Goal: Task Accomplishment & Management: Manage account settings

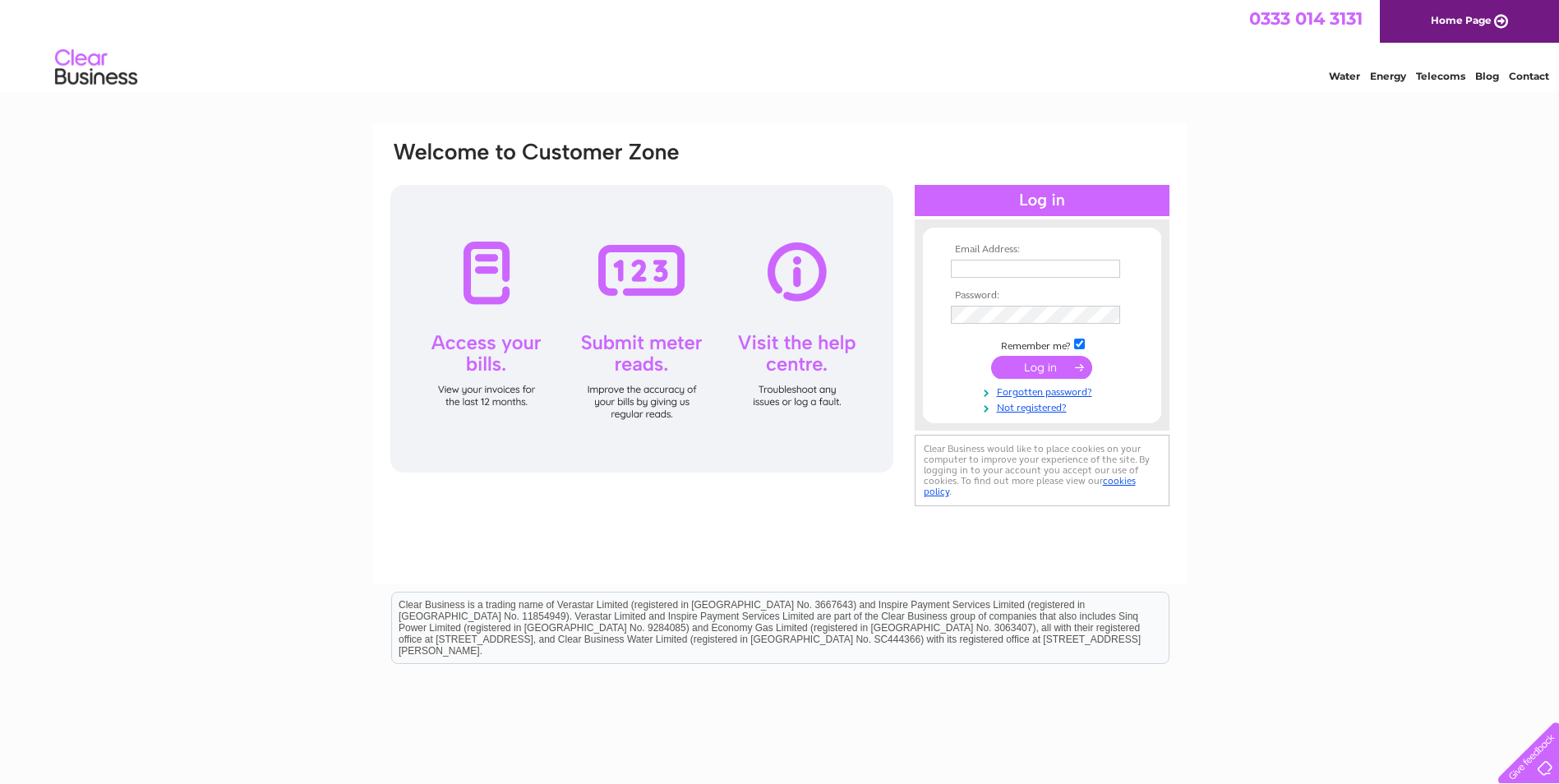
type input "[EMAIL_ADDRESS][DOMAIN_NAME]"
click at [1033, 369] on input "submit" at bounding box center [1042, 368] width 101 height 23
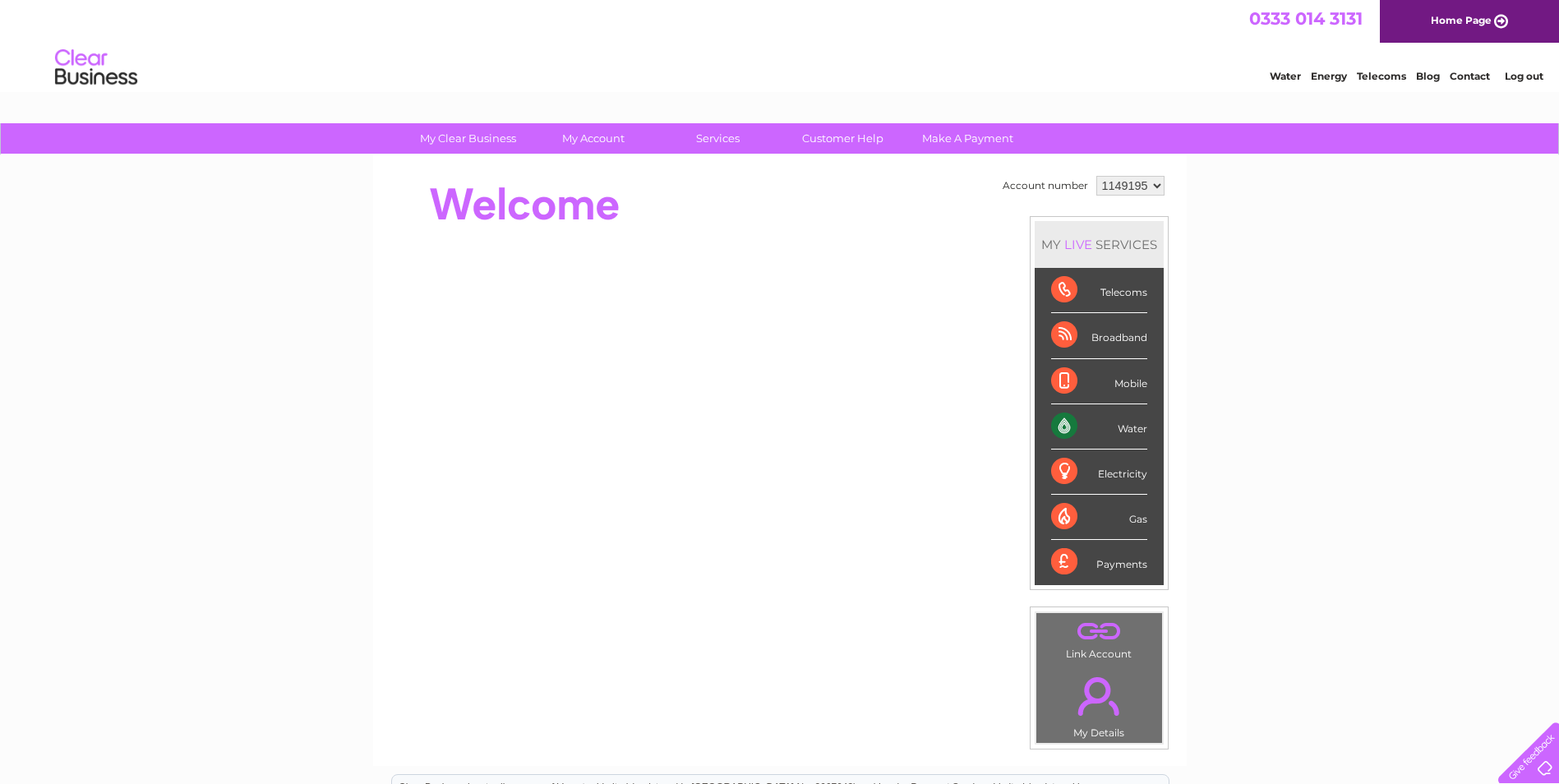
click at [1130, 424] on div "Water" at bounding box center [1099, 426] width 96 height 45
click at [1125, 428] on div "Water" at bounding box center [1099, 426] width 96 height 45
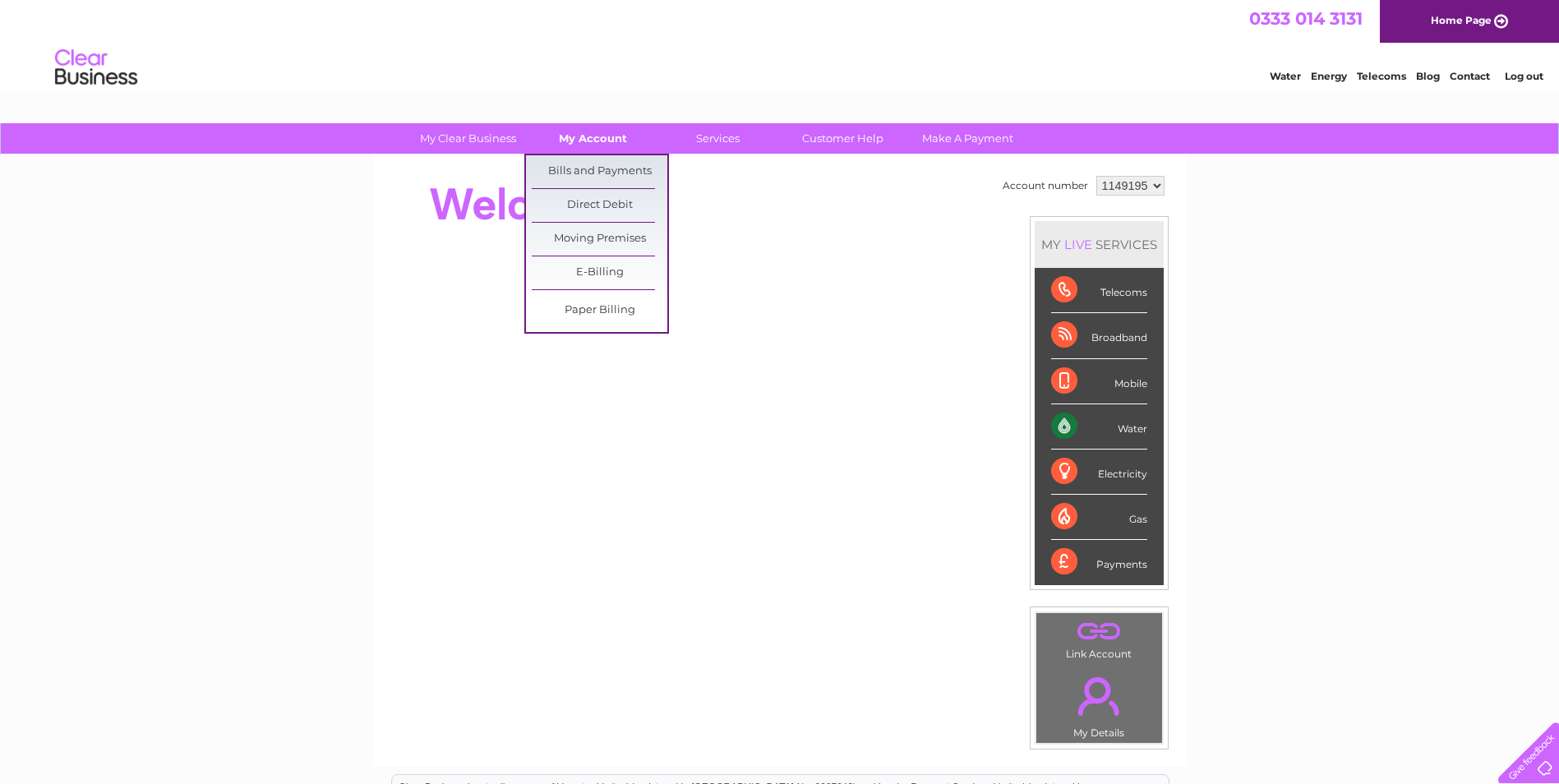
click at [585, 131] on link "My Account" at bounding box center [593, 138] width 135 height 30
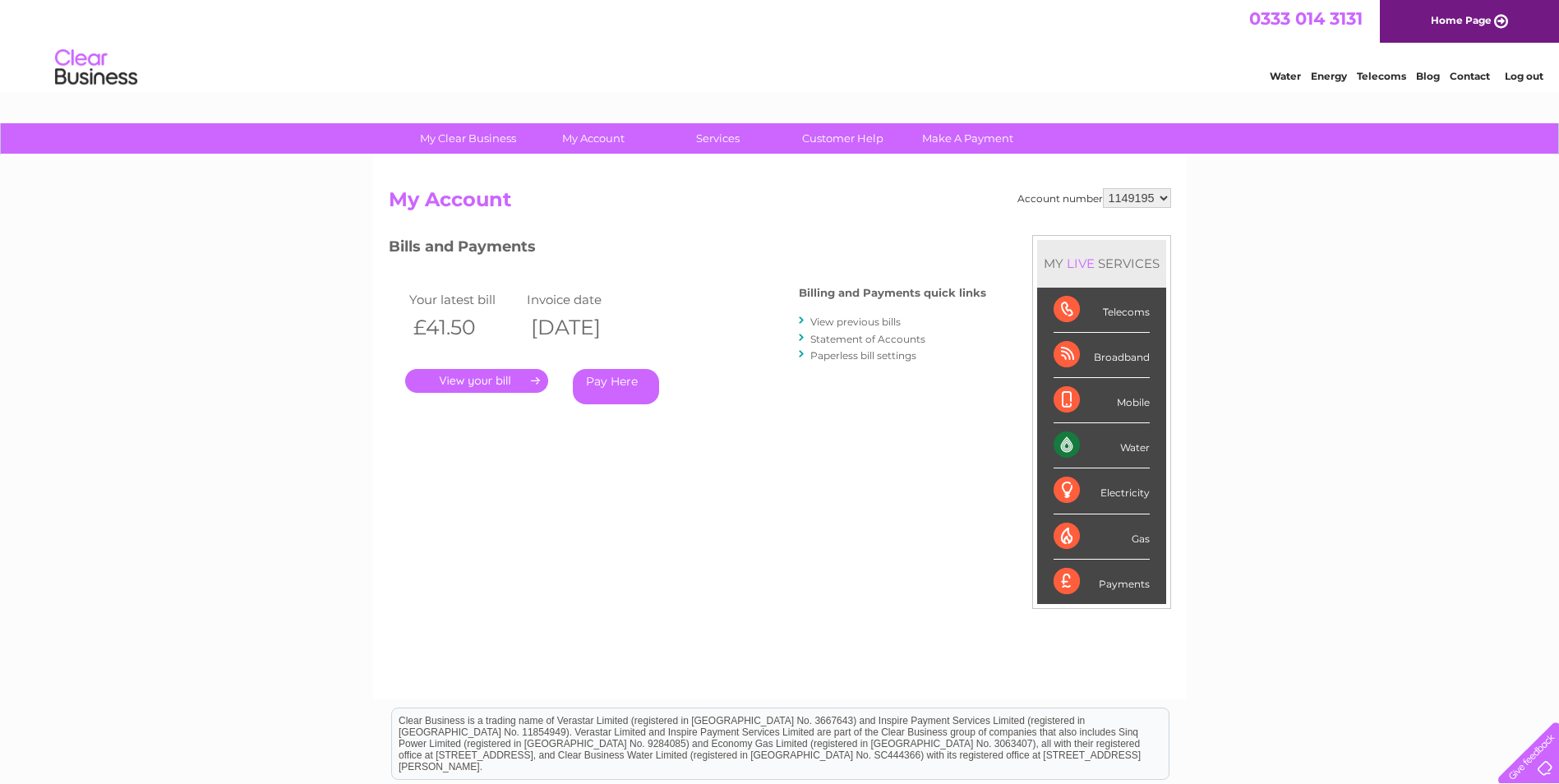
click at [499, 378] on link "." at bounding box center [476, 380] width 143 height 24
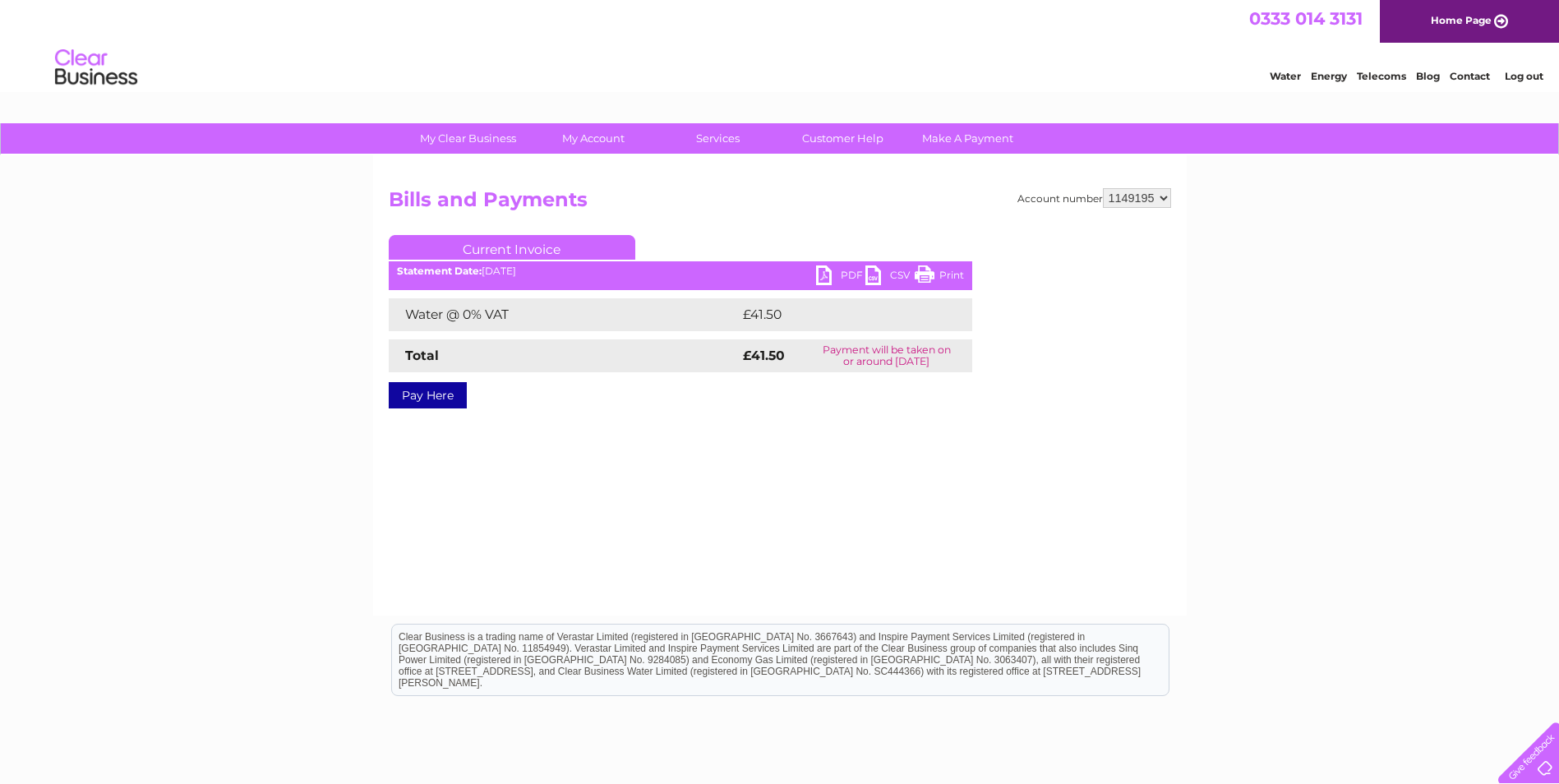
click at [831, 271] on link "PDF" at bounding box center [841, 277] width 50 height 24
